Goal: Navigation & Orientation: Find specific page/section

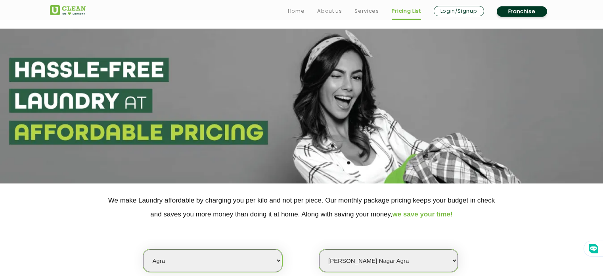
select select "40"
select select "595"
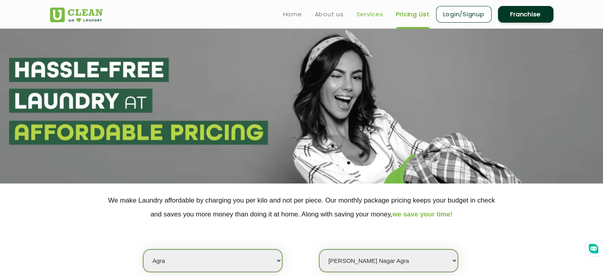
click at [369, 12] on link "Services" at bounding box center [369, 15] width 27 height 10
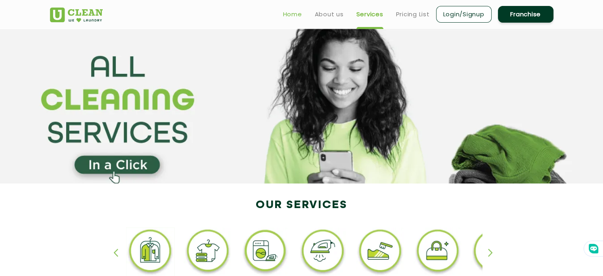
click at [291, 16] on link "Home" at bounding box center [292, 15] width 19 height 10
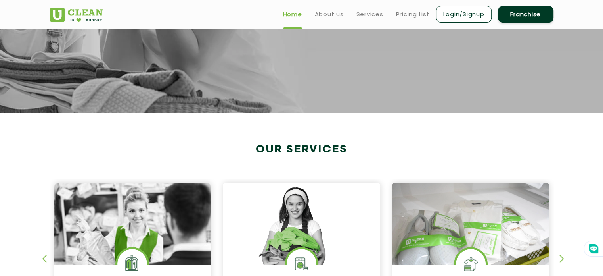
scroll to position [47, 0]
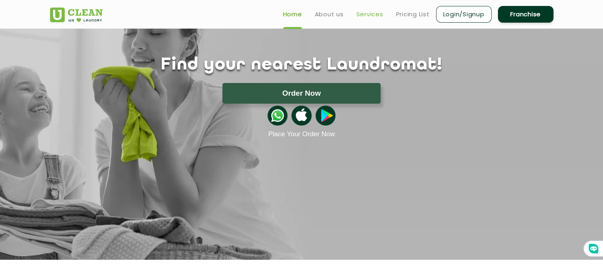
click at [369, 11] on link "Services" at bounding box center [369, 15] width 27 height 10
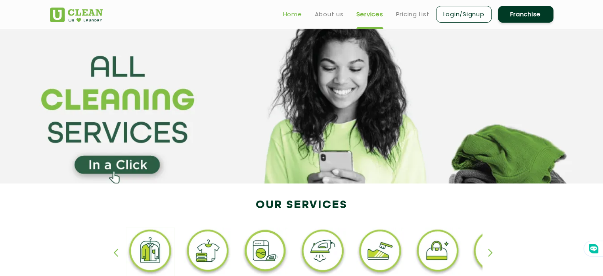
click at [292, 14] on link "Home" at bounding box center [292, 15] width 19 height 10
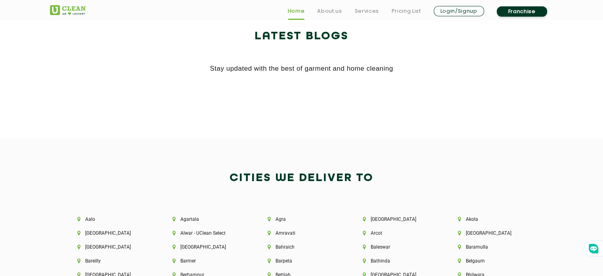
scroll to position [1549, 0]
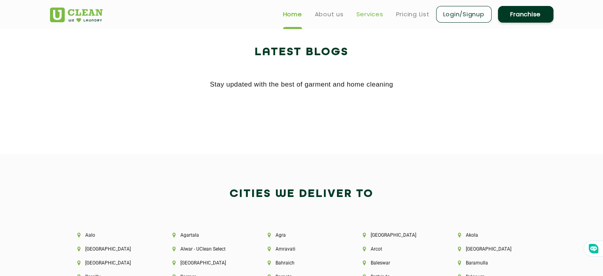
click at [369, 13] on link "Services" at bounding box center [369, 15] width 27 height 10
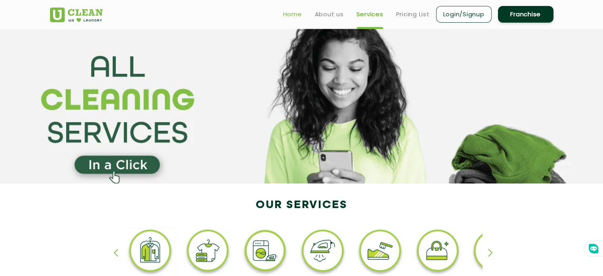
click at [300, 14] on link "Home" at bounding box center [292, 15] width 19 height 10
